Goal: Transaction & Acquisition: Register for event/course

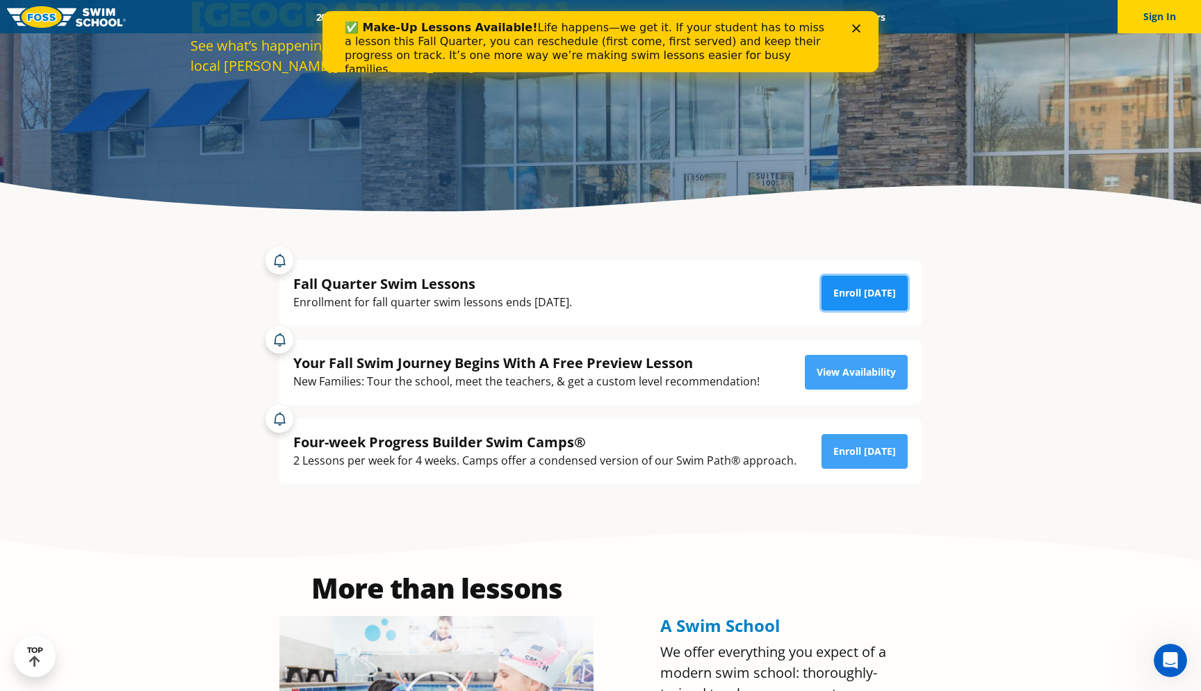
click at [867, 290] on link "Enroll Today" at bounding box center [864, 293] width 86 height 35
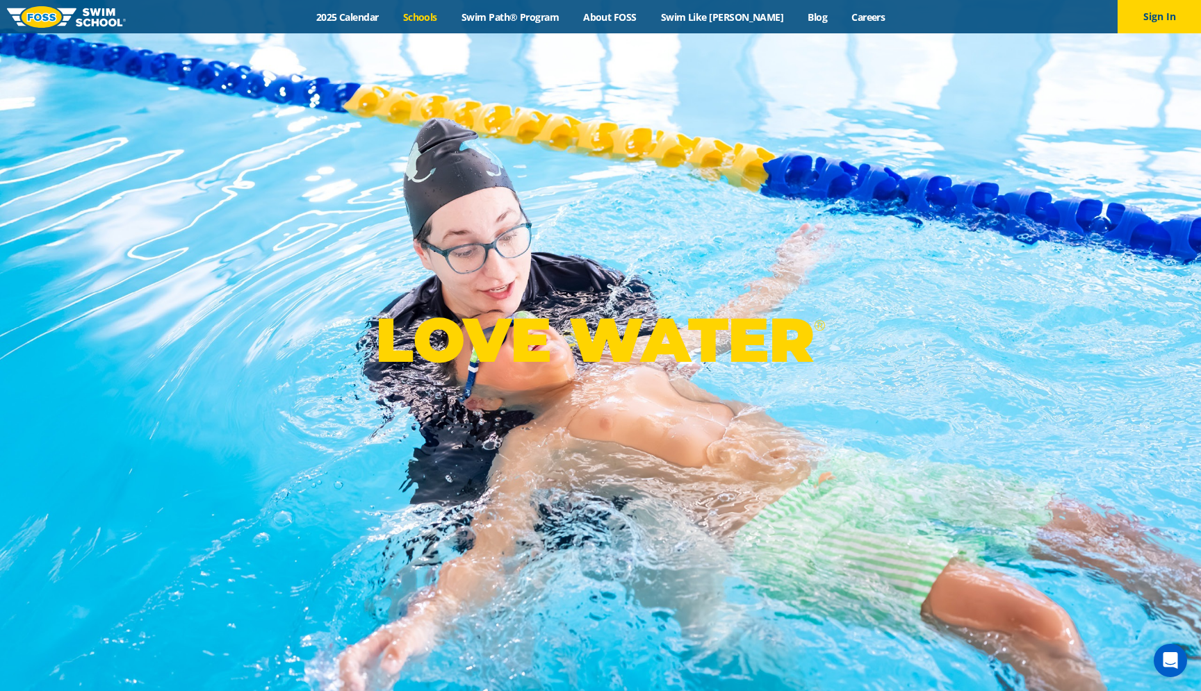
click at [447, 16] on link "Schools" at bounding box center [419, 16] width 58 height 13
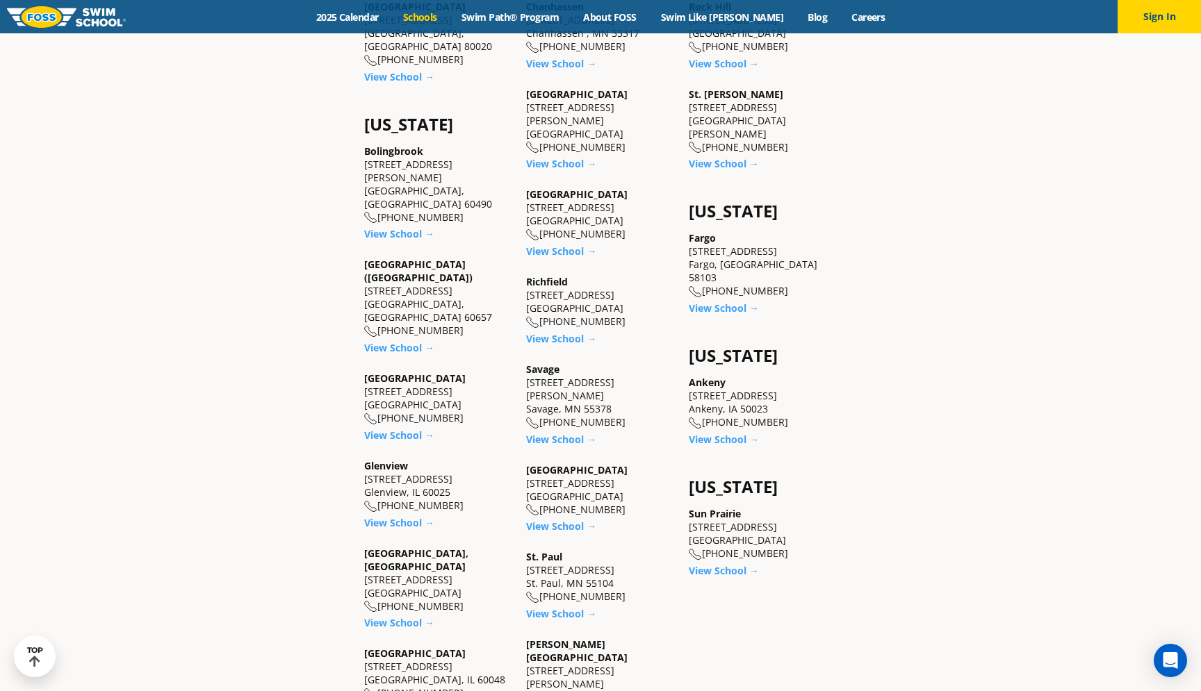
scroll to position [944, 0]
click at [403, 427] on link "View School →" at bounding box center [399, 433] width 70 height 13
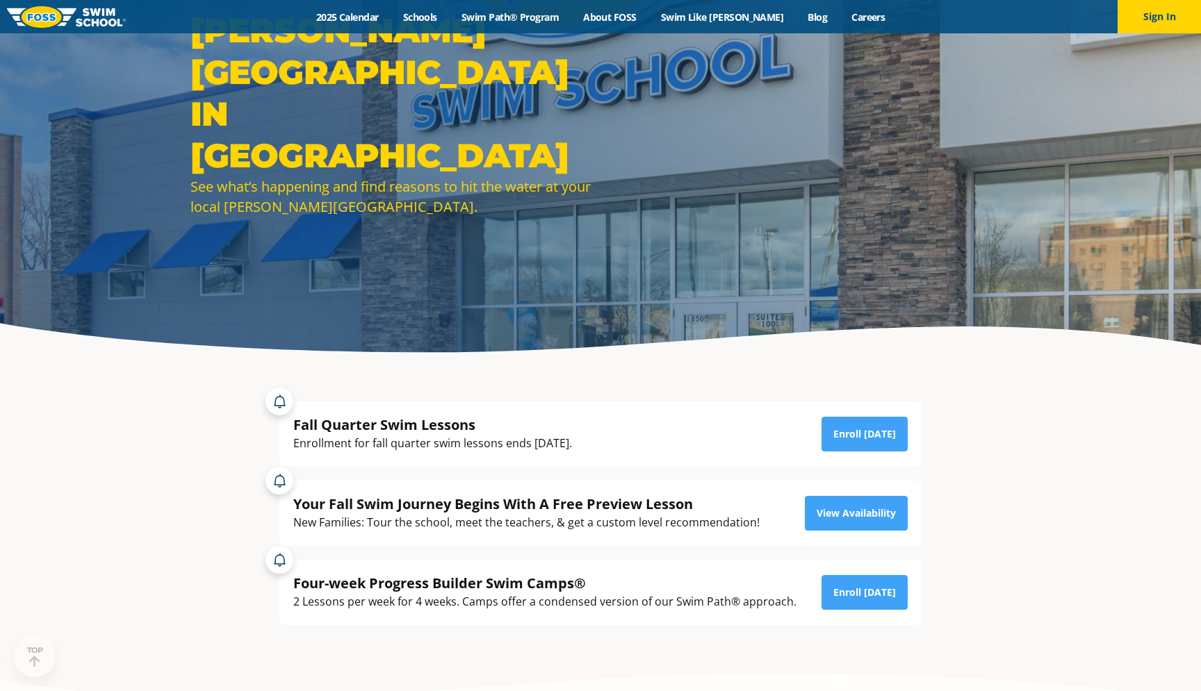
scroll to position [138, 0]
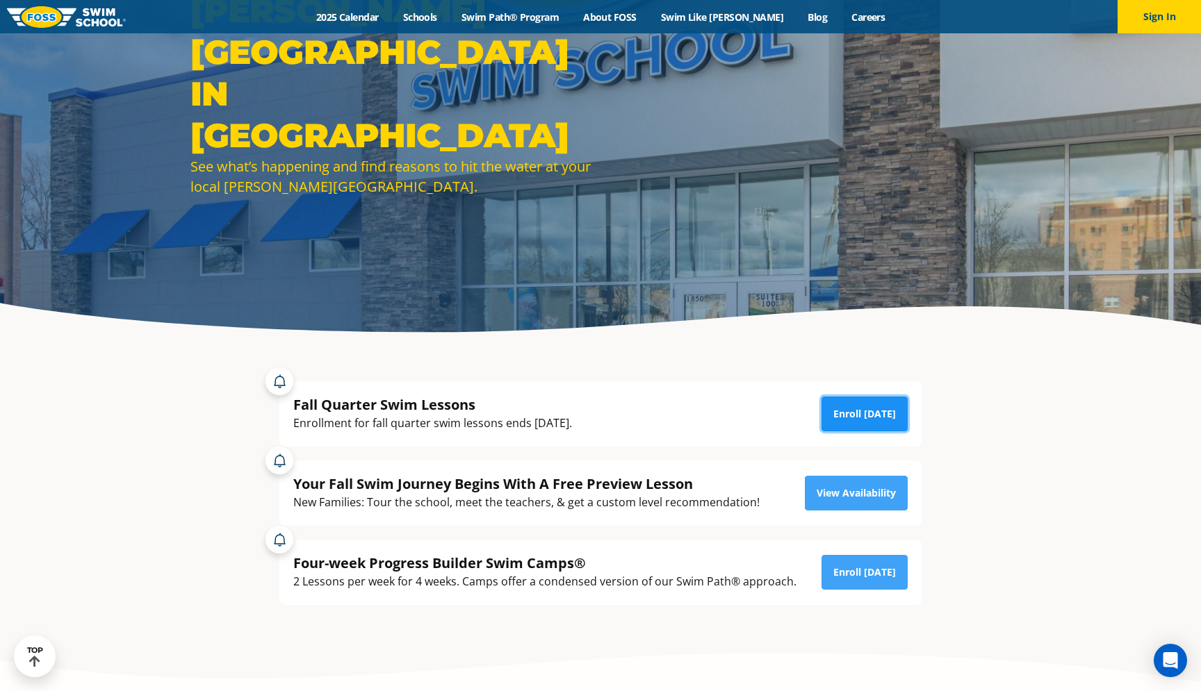
click at [865, 415] on link "Enroll Today" at bounding box center [864, 414] width 86 height 35
